Goal: Task Accomplishment & Management: Complete application form

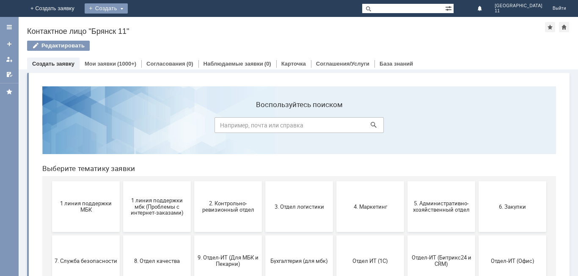
click at [128, 8] on div "Создать" at bounding box center [106, 8] width 43 height 10
click at [157, 26] on link "Заявка" at bounding box center [125, 25] width 64 height 10
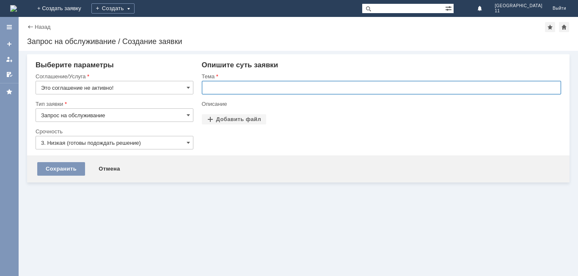
click at [205, 87] on input "text" at bounding box center [381, 88] width 359 height 14
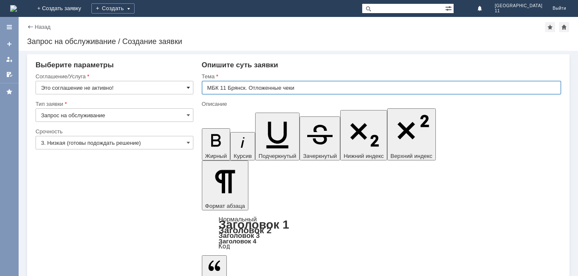
type input "МБК 11 Брянск. Отложенные чеки"
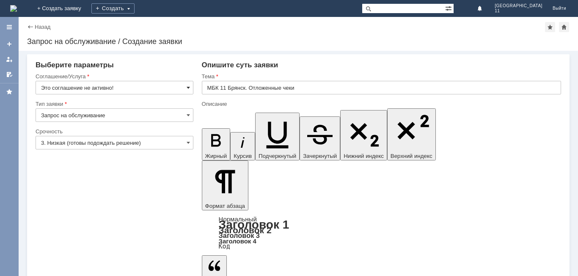
click at [190, 87] on span at bounding box center [188, 87] width 3 height 7
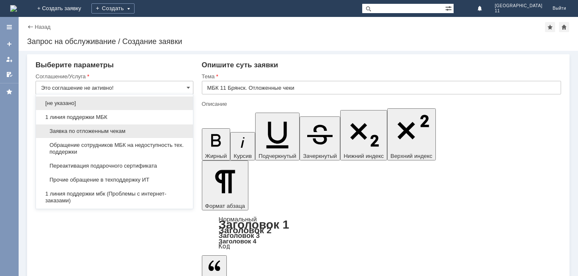
click at [134, 127] on div "Заявка по отложенным чекам" at bounding box center [114, 131] width 157 height 14
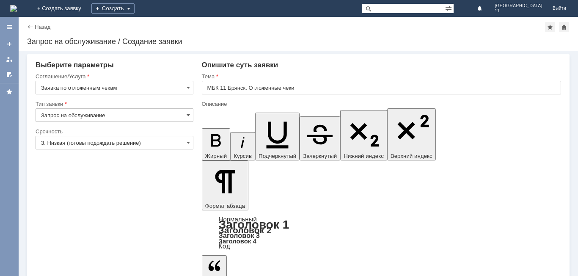
type input "Заявка по отложенным чекам"
click at [184, 143] on input "3. Низкая (готовы подождать решение)" at bounding box center [115, 143] width 158 height 14
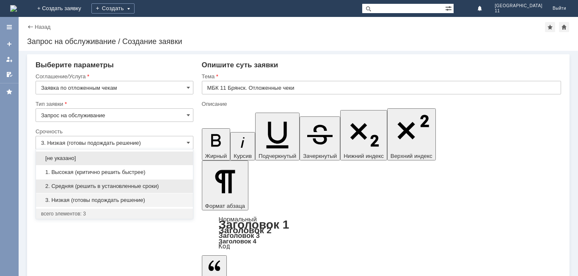
click at [124, 185] on span "2. Средняя (решить в установленные сроки)" at bounding box center [114, 186] width 147 height 7
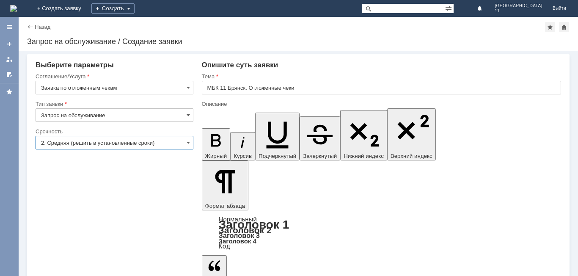
type input "2. Средняя (решить в установленные сроки)"
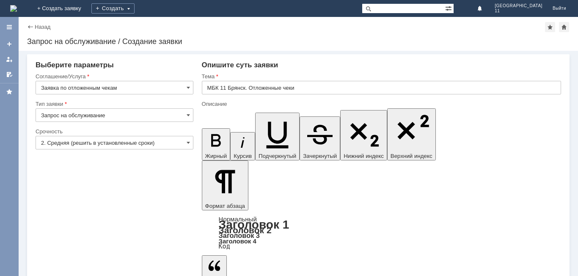
scroll to position [184, 3]
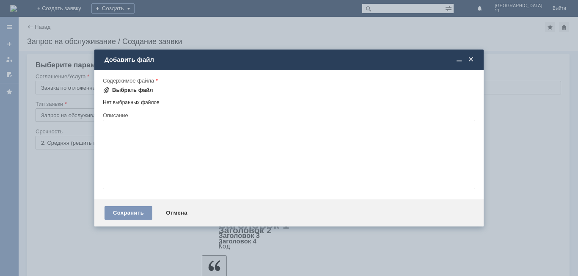
click at [143, 88] on div "Выбрать файл" at bounding box center [132, 90] width 41 height 7
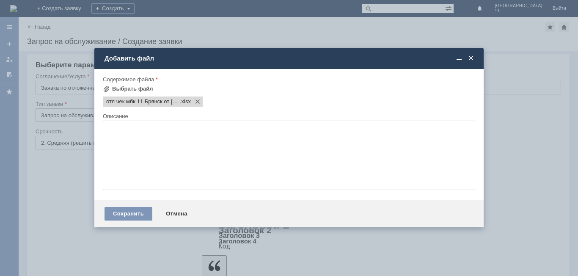
scroll to position [0, 0]
click at [135, 208] on div "Сохранить" at bounding box center [129, 214] width 48 height 14
